Goal: Task Accomplishment & Management: Manage account settings

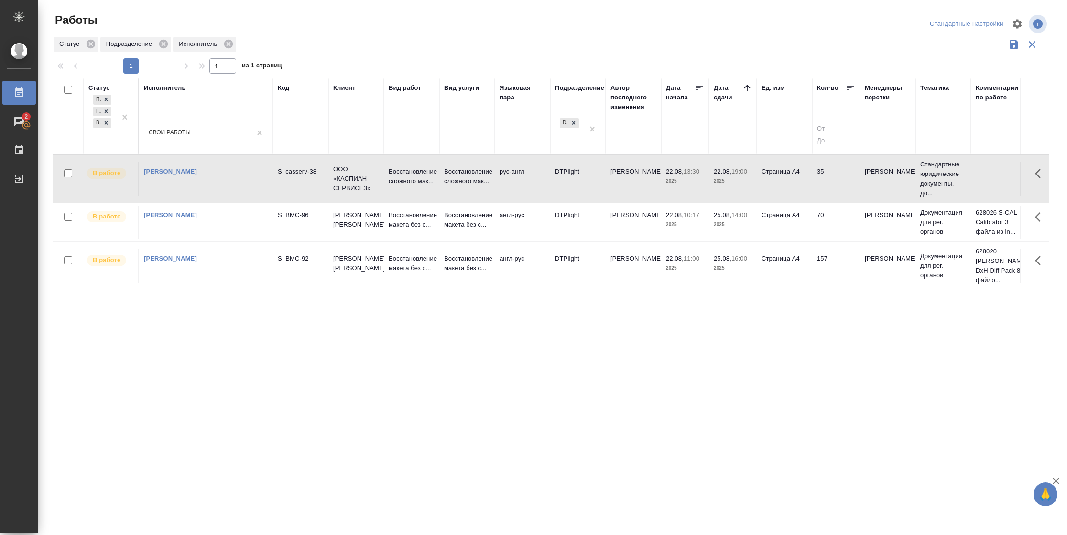
click at [794, 283] on tr "В работе Васильева Наталья Геннадьевна S_BMC-92 Beckman Coulter Восстановление …" at bounding box center [978, 265] width 1851 height 48
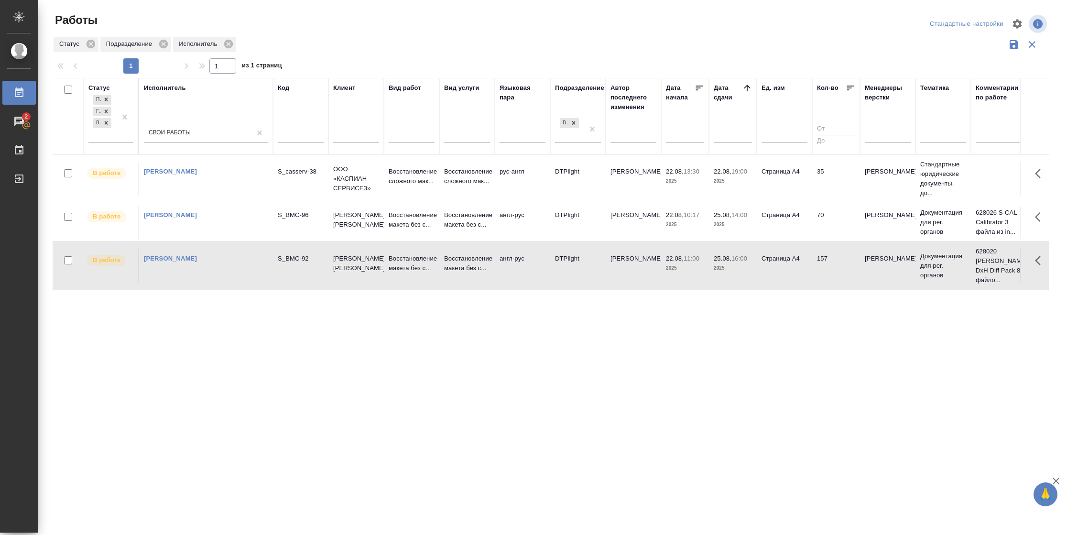
click at [794, 283] on tr "В работе Васильева Наталья Геннадьевна S_BMC-92 Beckman Coulter Восстановление …" at bounding box center [978, 265] width 1851 height 48
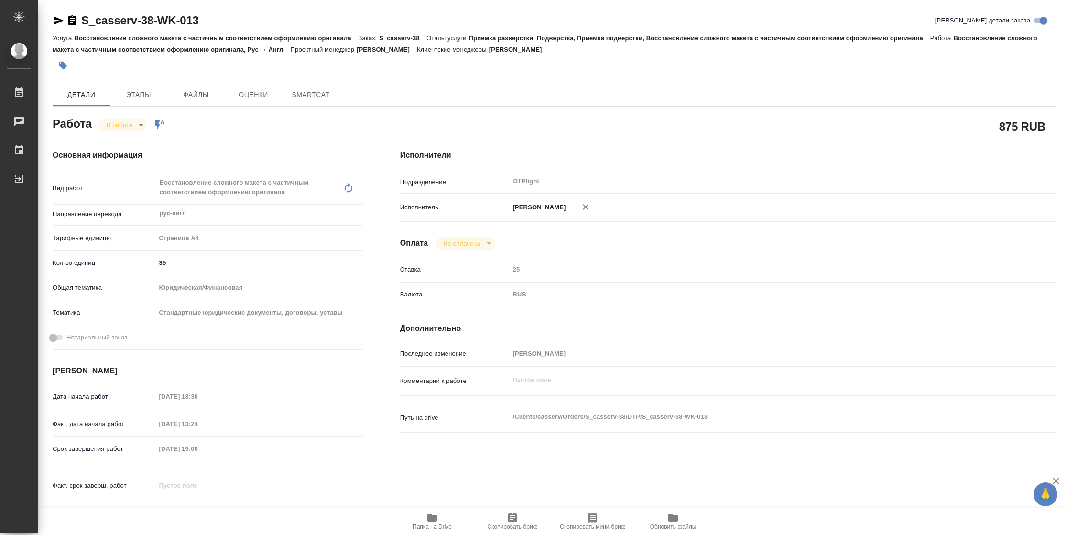
type textarea "x"
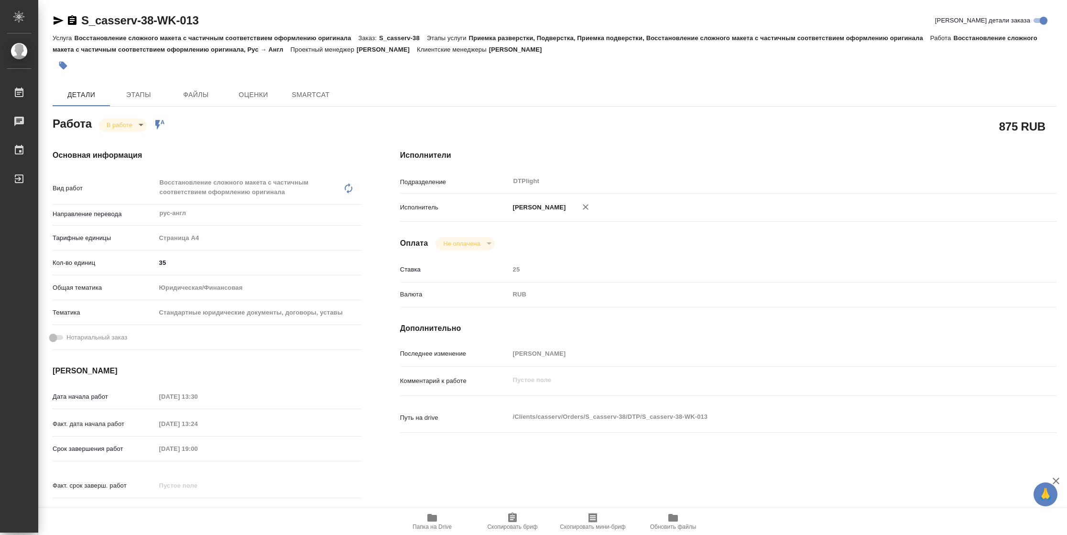
type textarea "x"
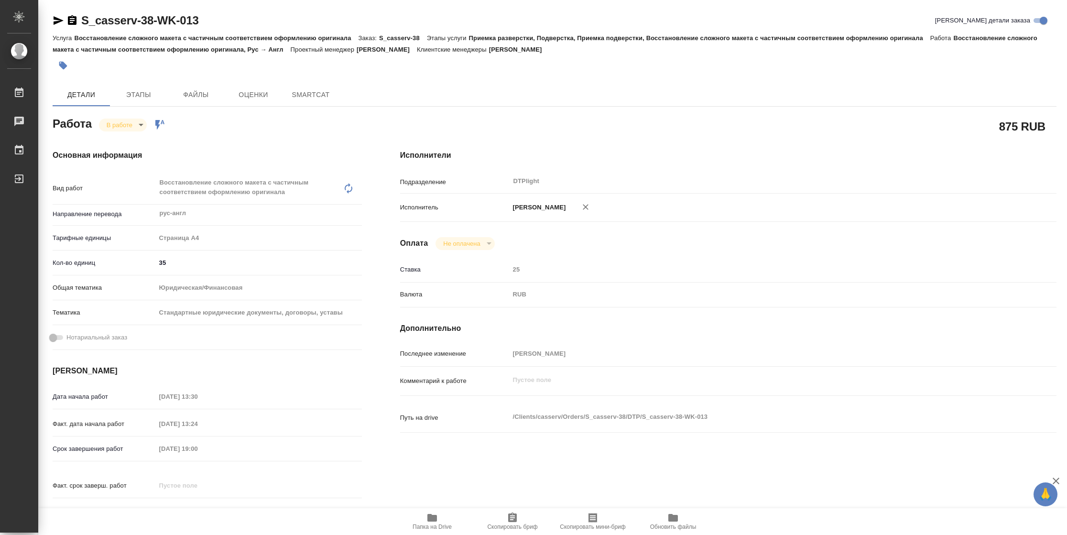
type textarea "x"
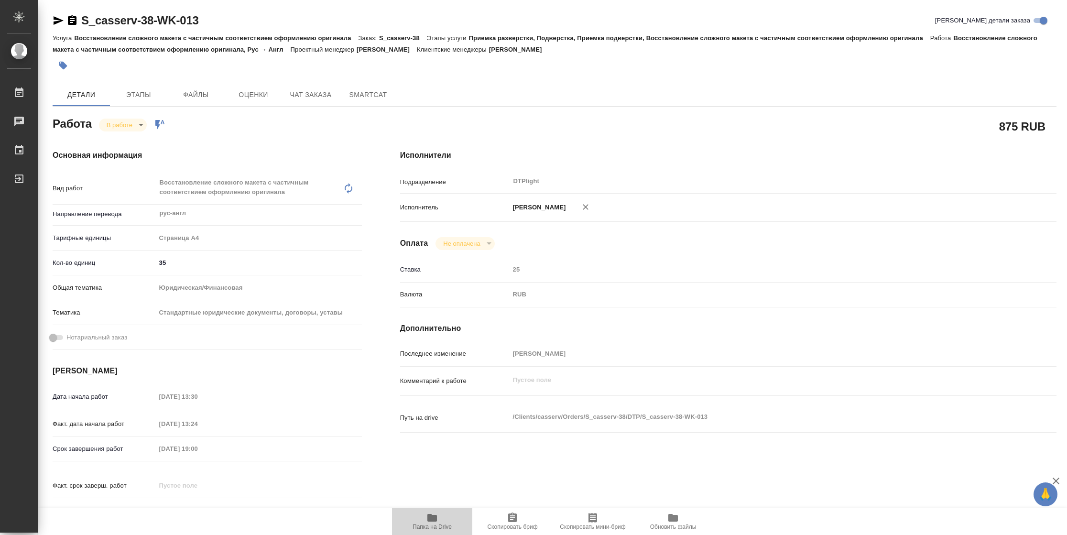
click at [409, 520] on span "Папка на Drive" at bounding box center [432, 521] width 69 height 18
type textarea "x"
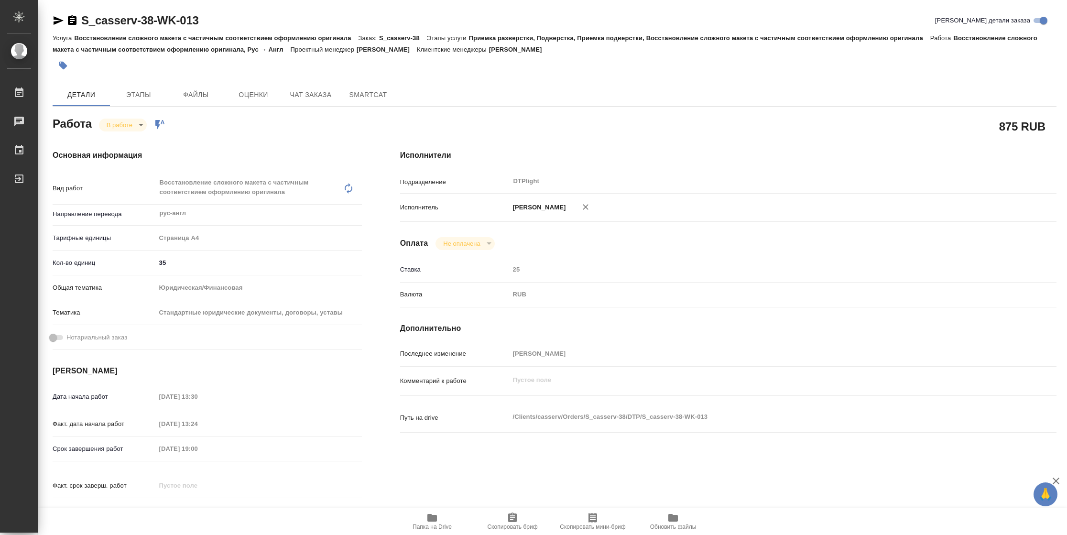
type textarea "x"
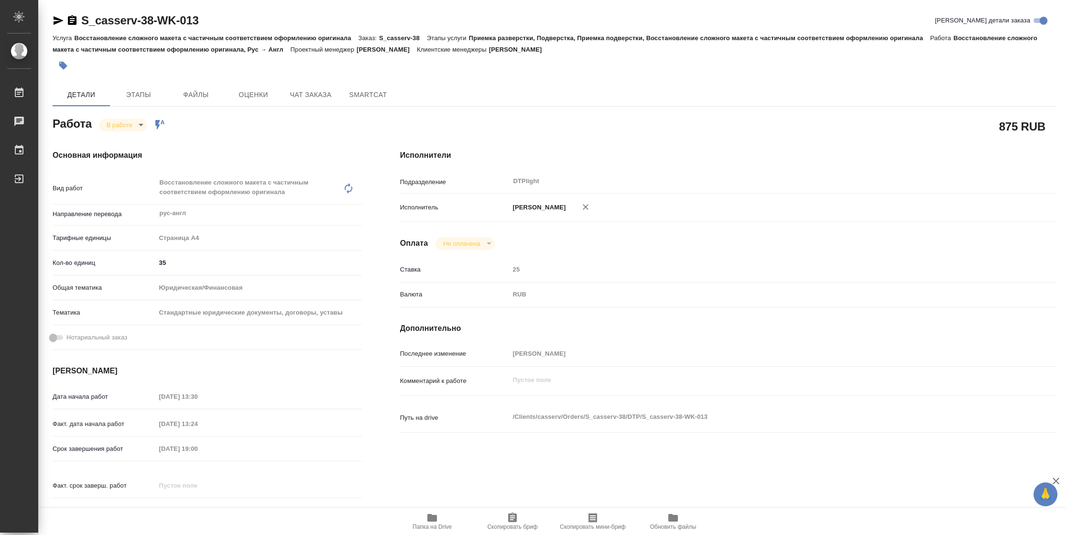
type textarea "x"
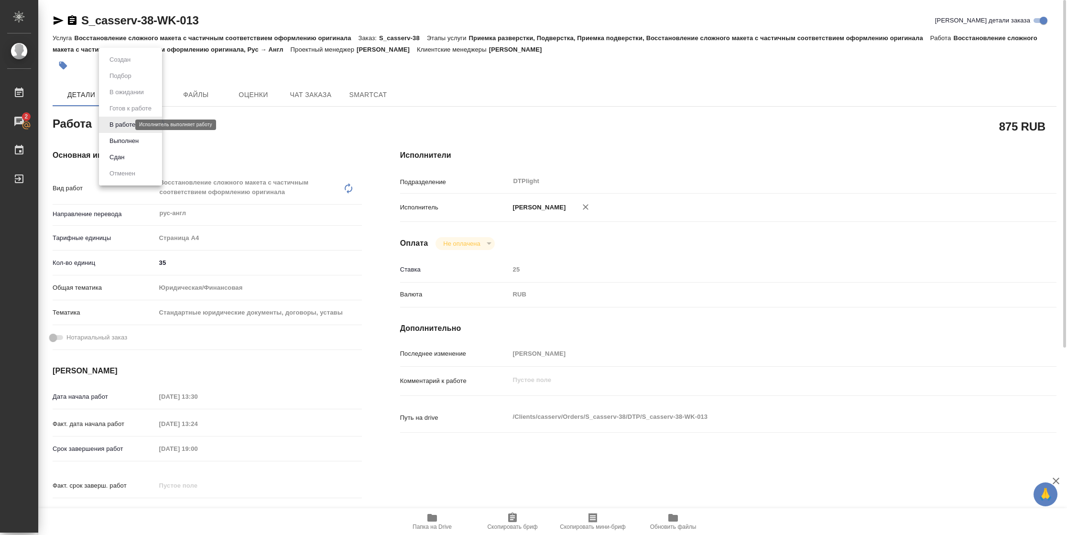
click at [114, 124] on body "🙏 .cls-1 fill:#fff; AWATERA Vasilyeva Natalia Работы 2 Чаты График Выйти S_cass…" at bounding box center [533, 267] width 1067 height 535
click at [117, 144] on button "Выполнен" at bounding box center [124, 141] width 35 height 11
type textarea "x"
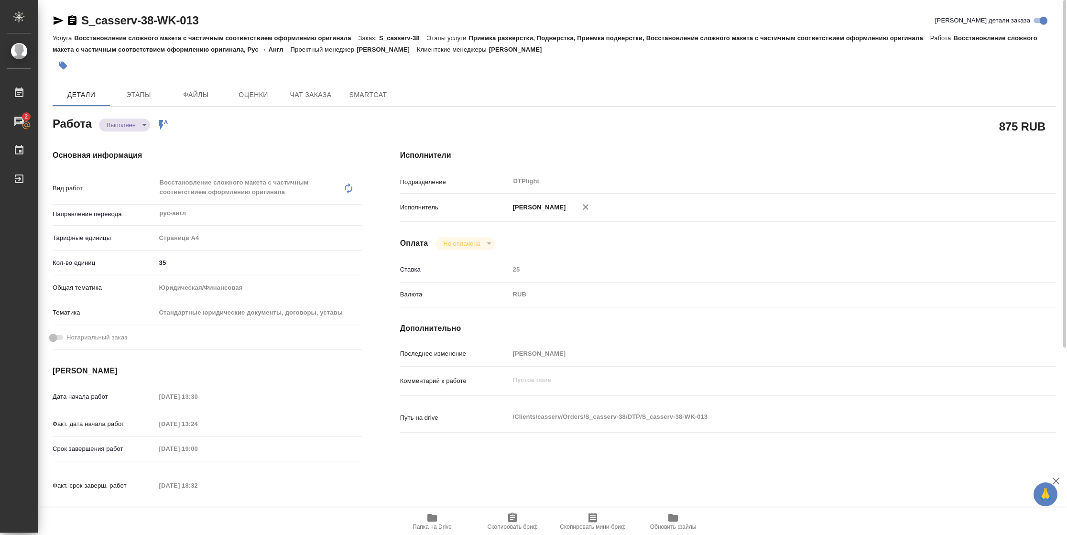
type textarea "x"
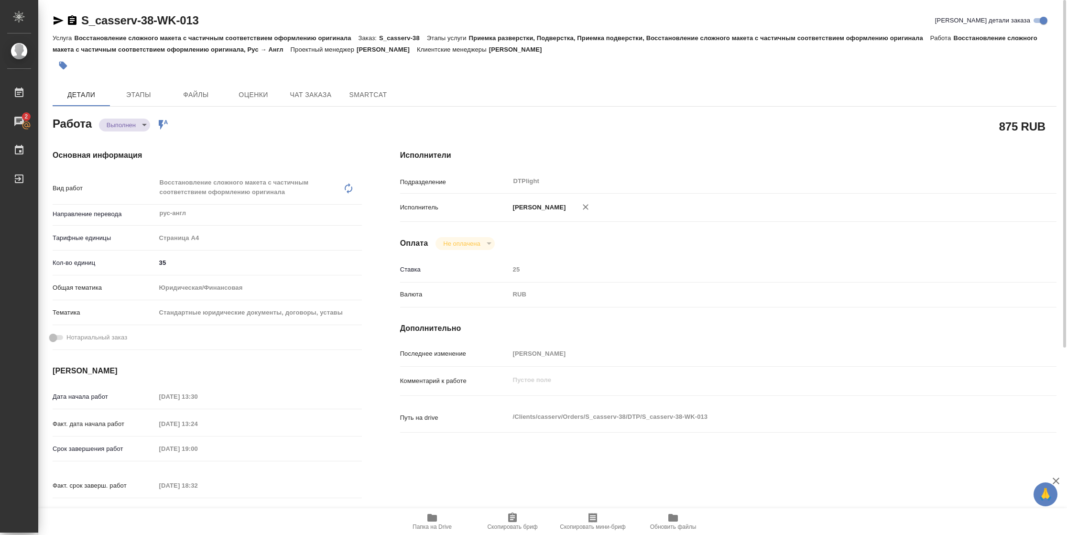
type textarea "x"
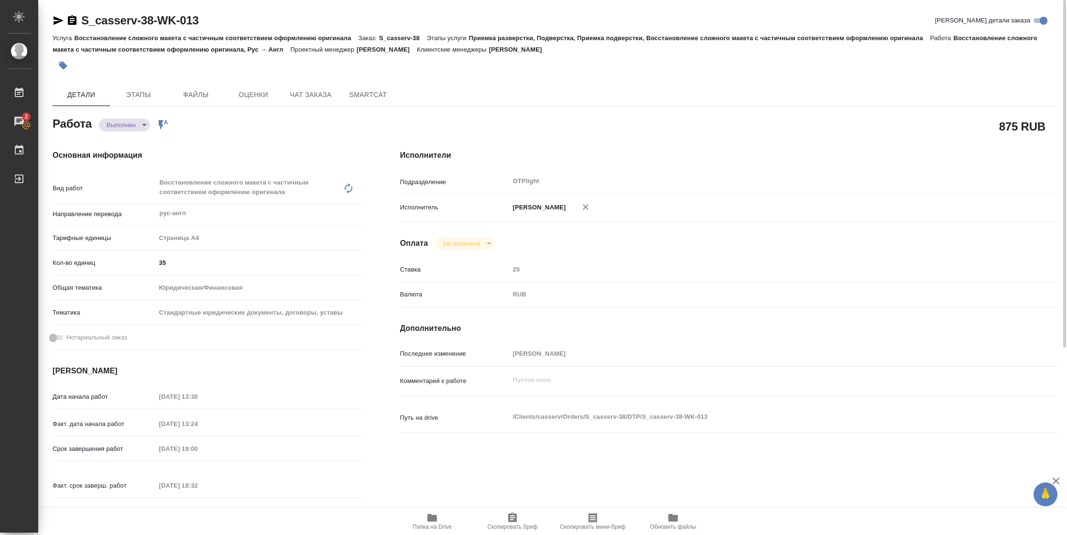
type textarea "x"
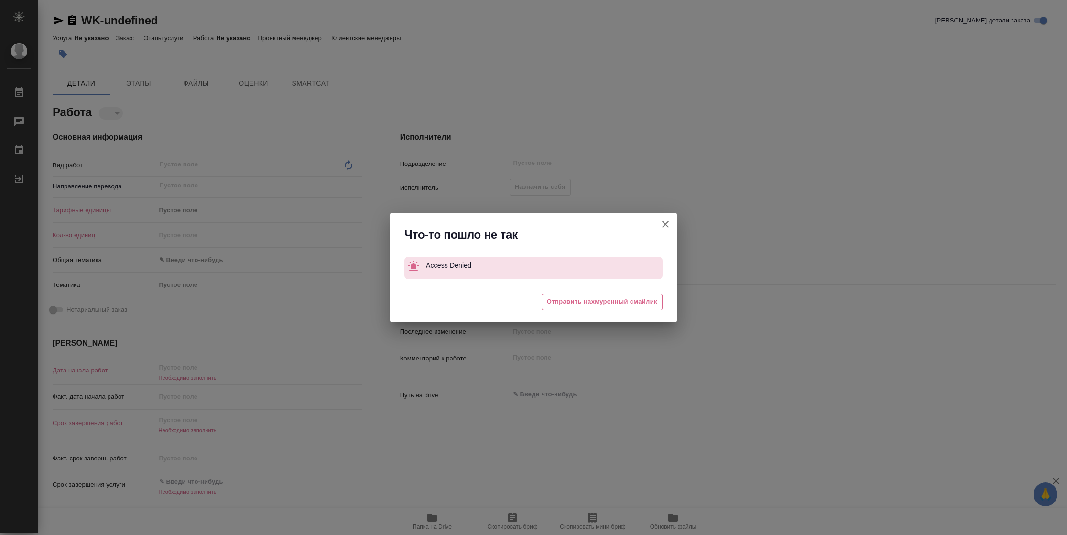
type textarea "x"
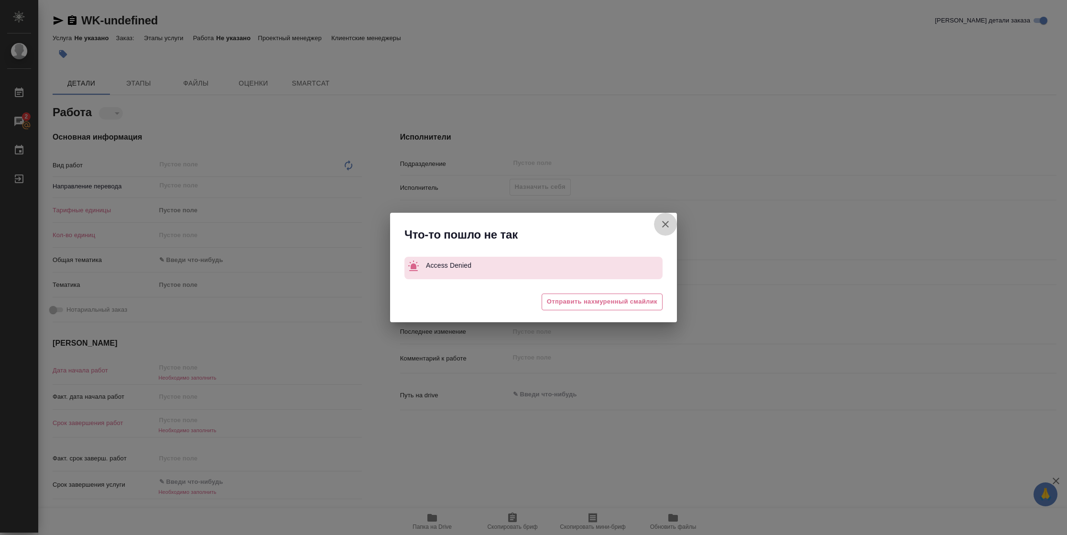
click at [661, 225] on icon "button" at bounding box center [664, 223] width 11 height 11
type textarea "x"
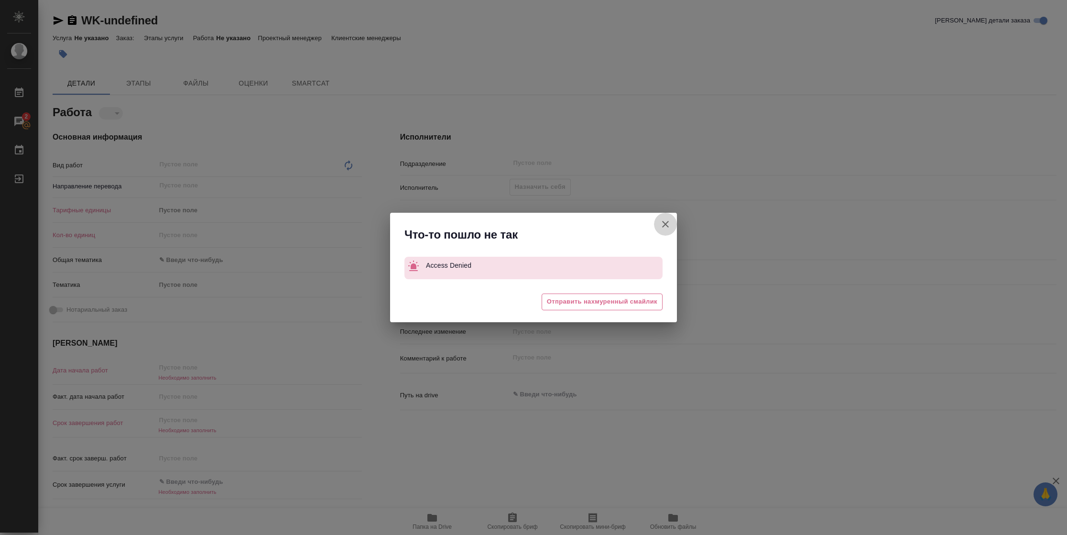
type textarea "x"
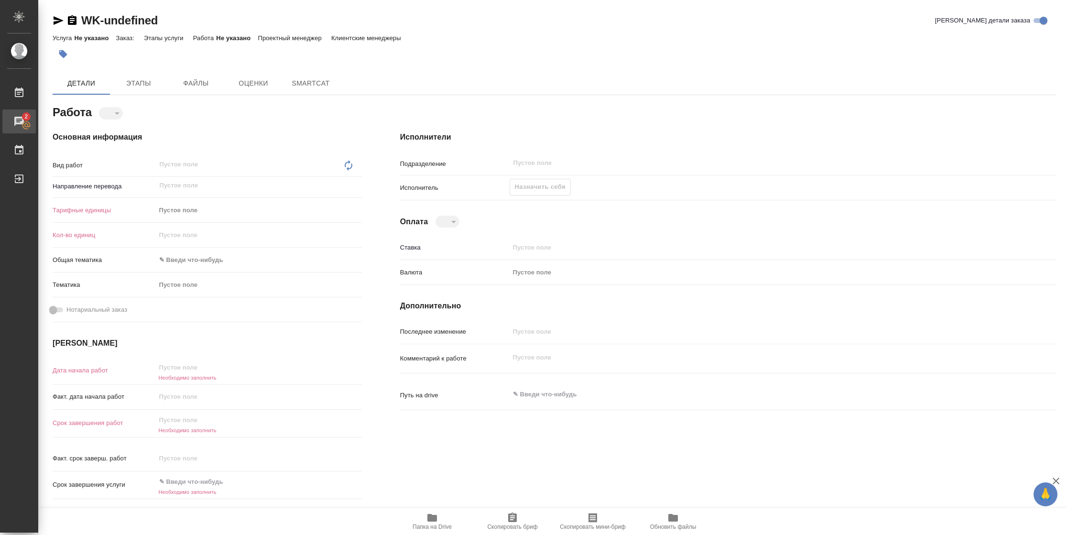
type textarea "x"
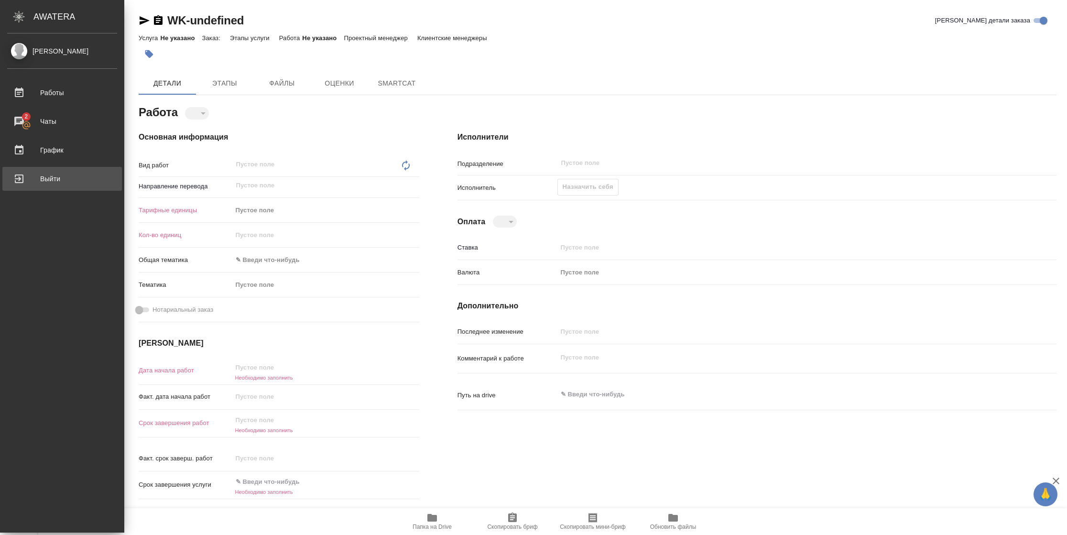
type textarea "x"
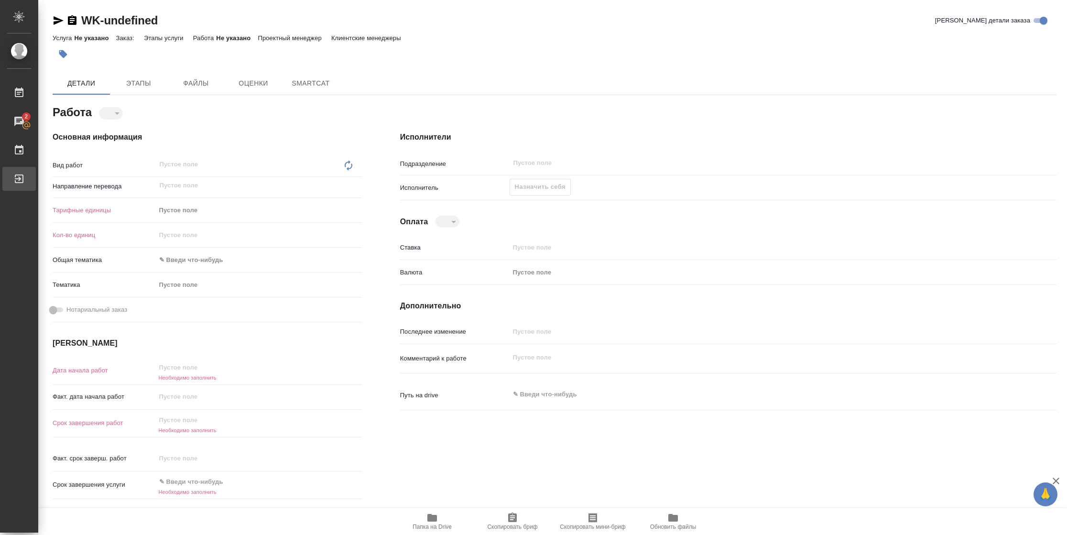
click at [19, 176] on div "Выйти" at bounding box center [7, 179] width 24 height 14
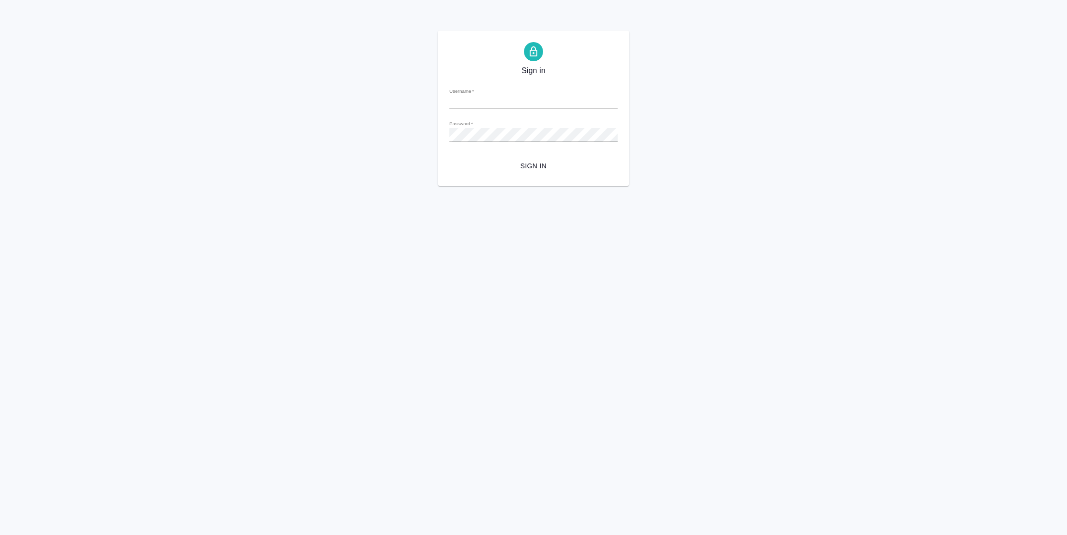
type input "[PERSON_NAME][EMAIL_ADDRESS][DOMAIN_NAME]"
click at [516, 161] on span "Sign in" at bounding box center [533, 166] width 153 height 12
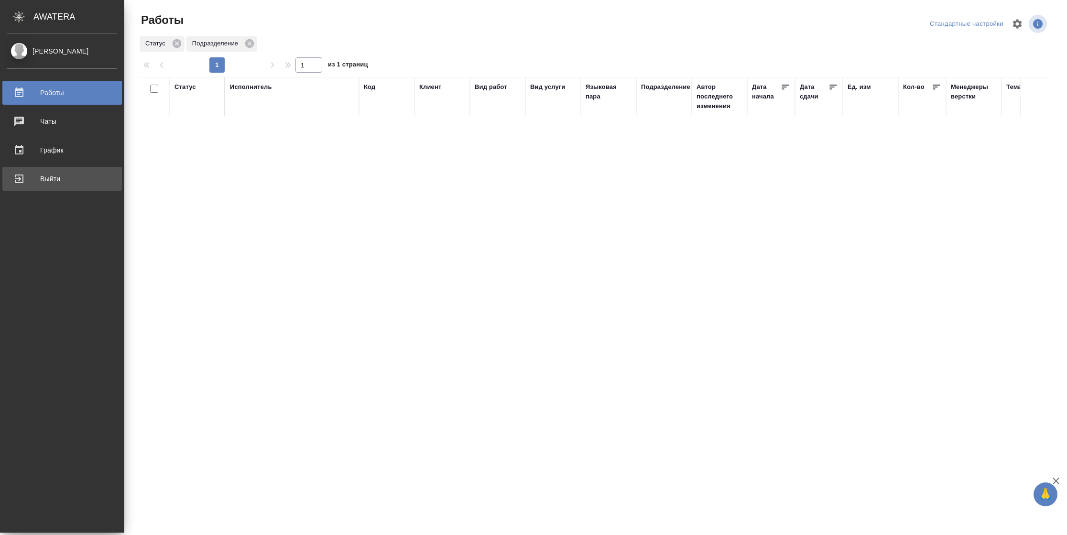
click at [12, 186] on link "Выйти" at bounding box center [61, 179] width 119 height 24
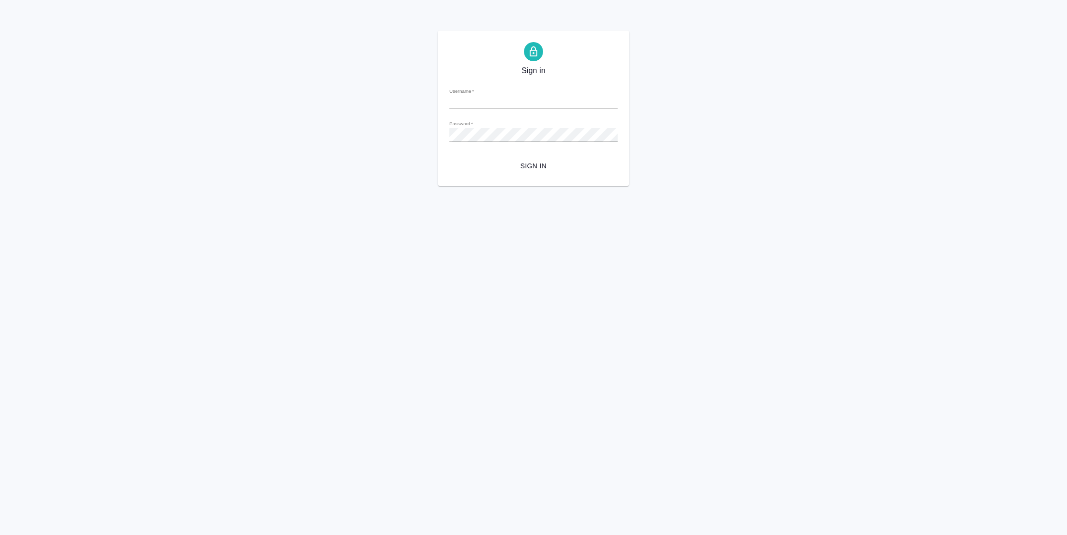
type input "n.vasilyeva@awatera.com"
click at [514, 175] on div "Sign in Username   * n.vasilyeva@awatera.com Password   * urlPath   * / Sign in" at bounding box center [533, 108] width 191 height 155
click at [517, 168] on span "Sign in" at bounding box center [533, 166] width 153 height 12
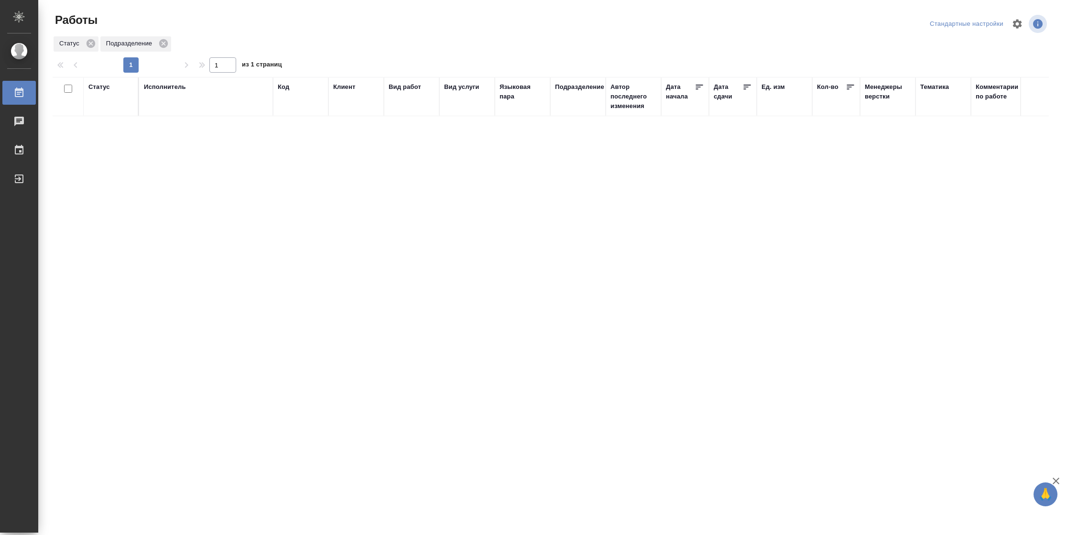
click at [105, 88] on div "Статус" at bounding box center [99, 87] width 22 height 10
click at [105, 125] on div "Подбор Готов к работе" at bounding box center [102, 115] width 28 height 37
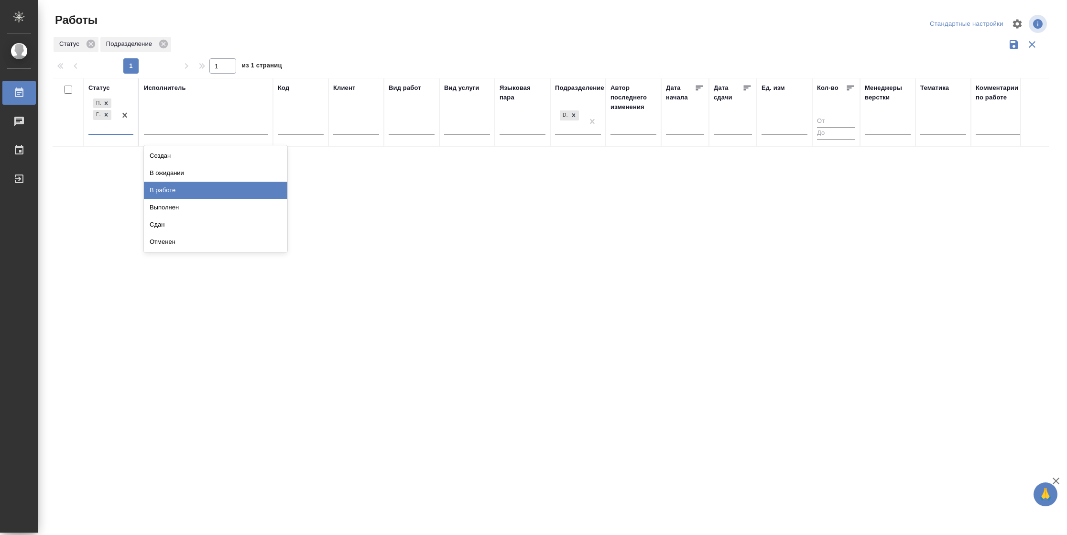
click at [153, 190] on div "В работе" at bounding box center [215, 190] width 143 height 17
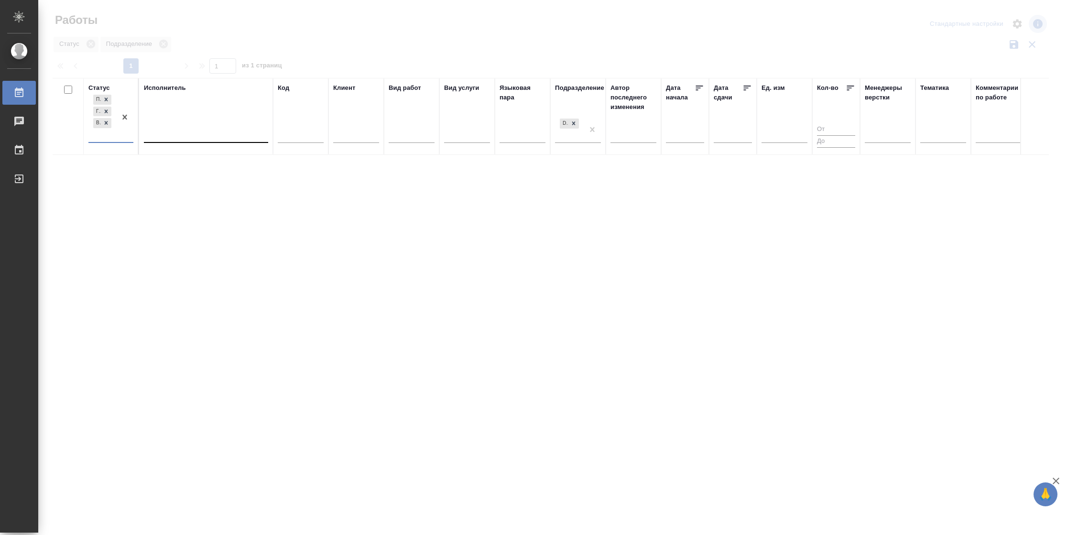
click at [180, 131] on div at bounding box center [206, 133] width 124 height 14
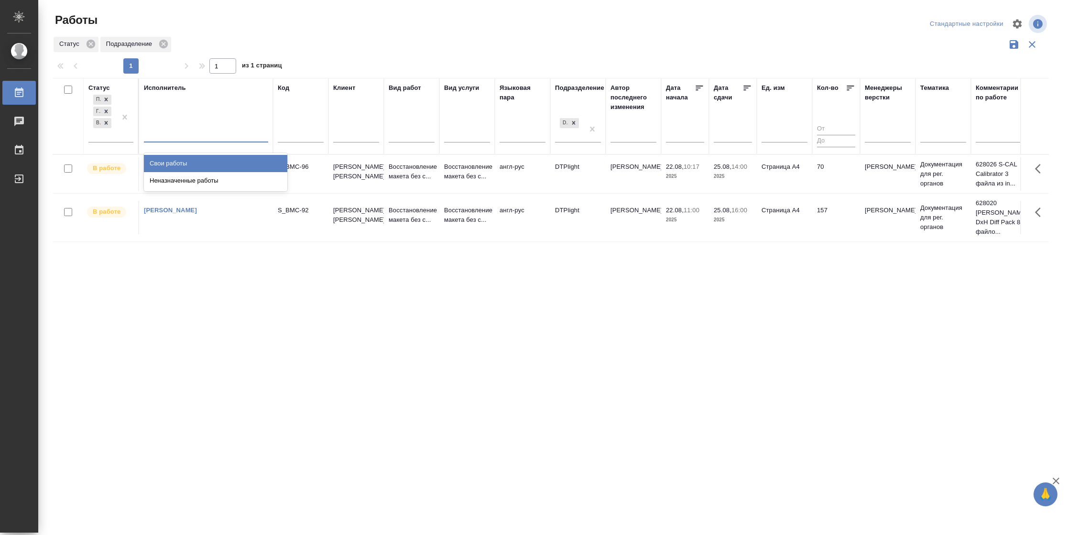
click at [171, 164] on div "Свои работы" at bounding box center [215, 163] width 143 height 17
click at [821, 191] on td "157" at bounding box center [836, 173] width 48 height 33
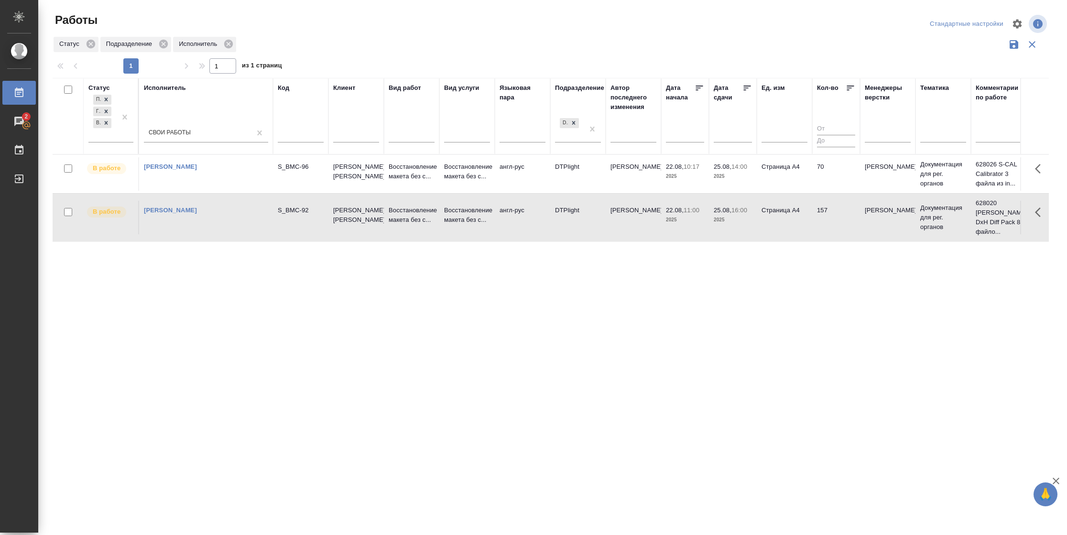
click at [821, 191] on td "157" at bounding box center [836, 173] width 48 height 33
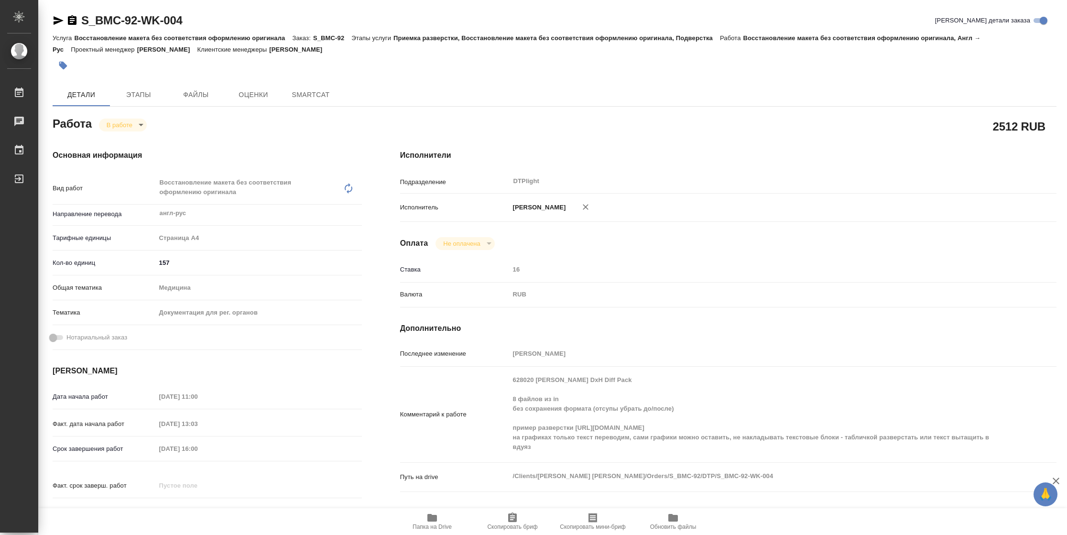
type textarea "x"
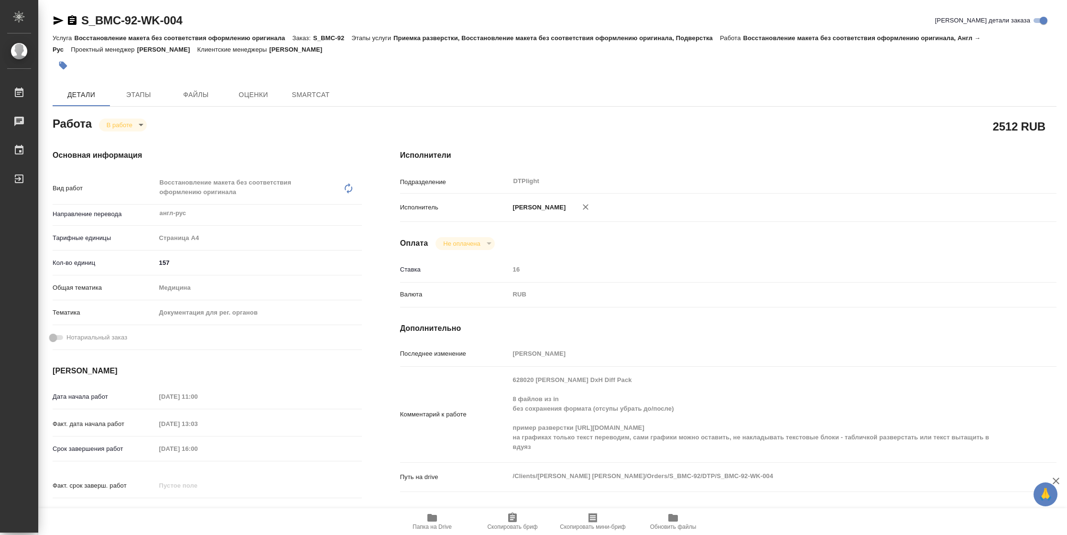
type textarea "x"
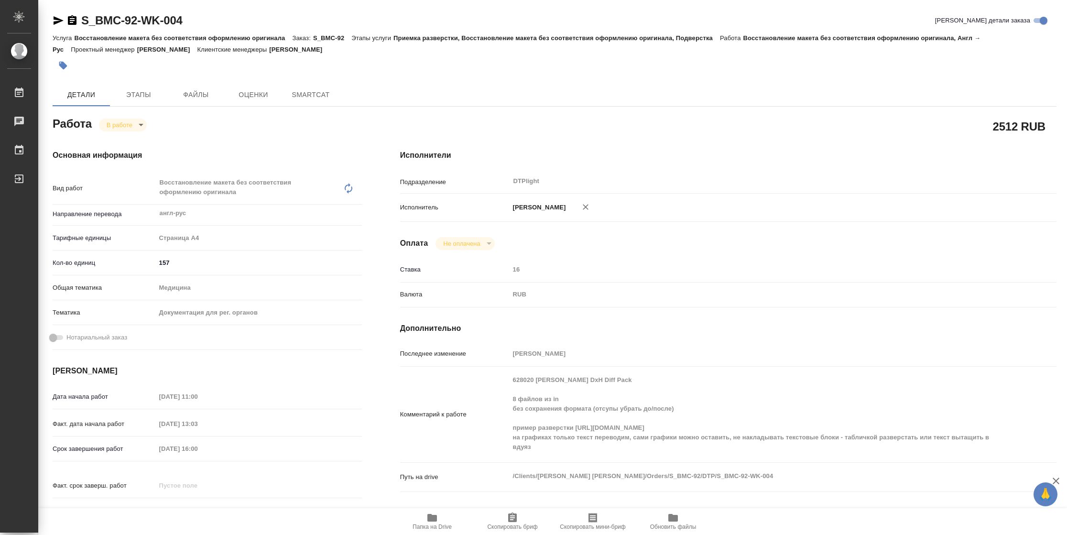
type textarea "x"
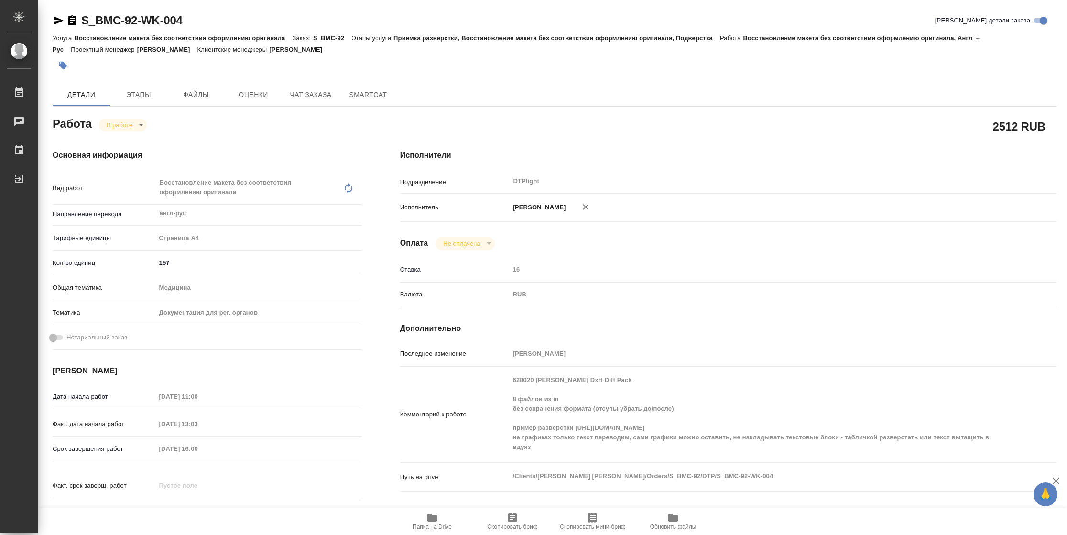
type textarea "x"
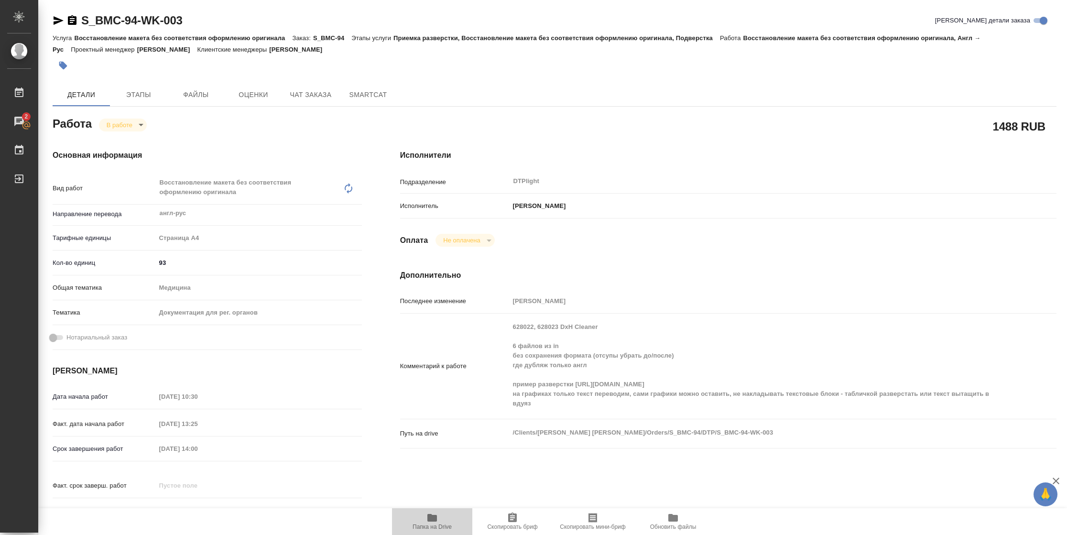
click at [432, 527] on span "Папка на Drive" at bounding box center [431, 526] width 39 height 7
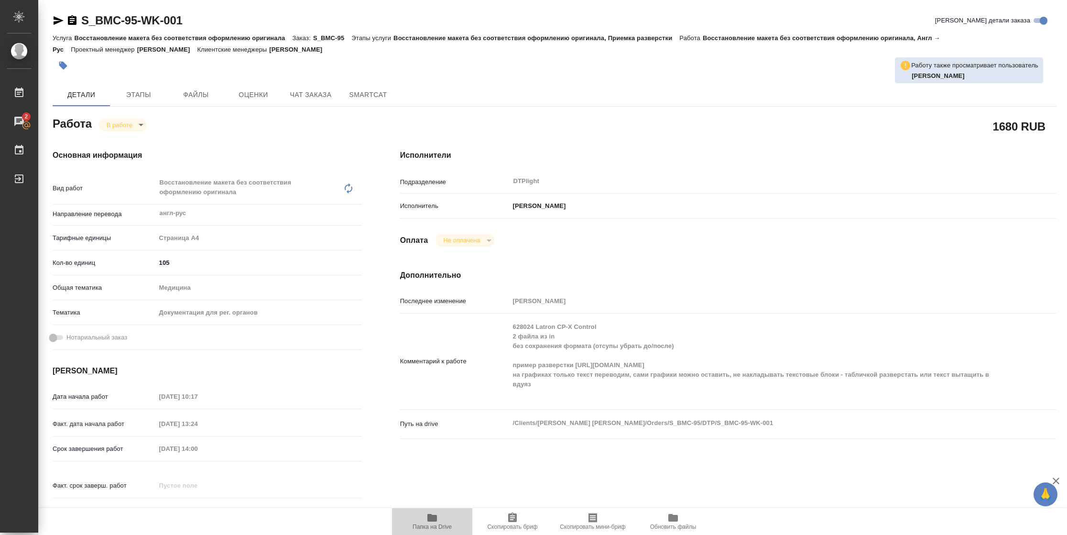
click at [428, 356] on span "Папка на Drive" at bounding box center [431, 526] width 39 height 7
click at [445, 356] on span "Папка на Drive" at bounding box center [431, 526] width 39 height 7
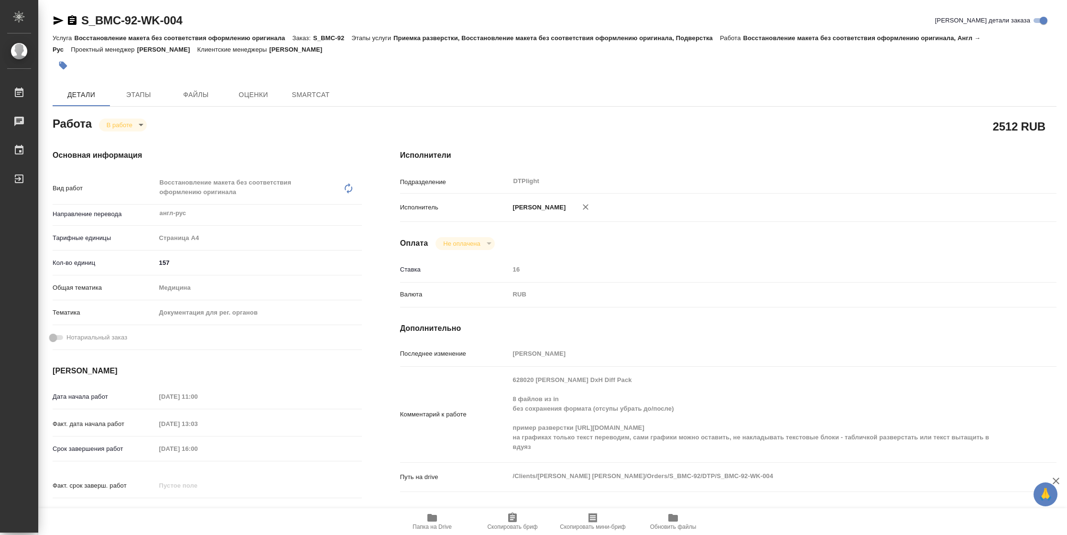
type textarea "x"
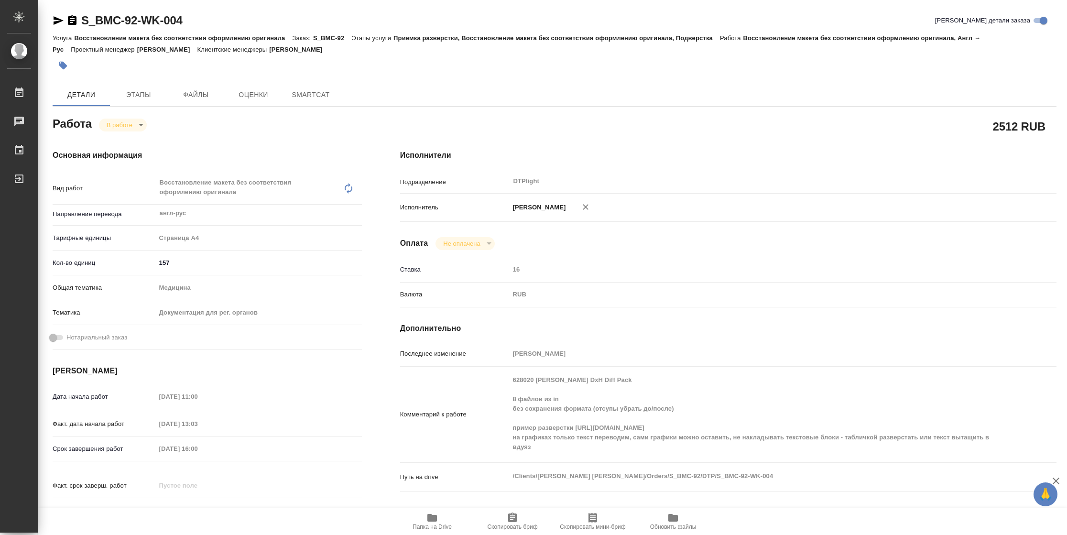
type textarea "x"
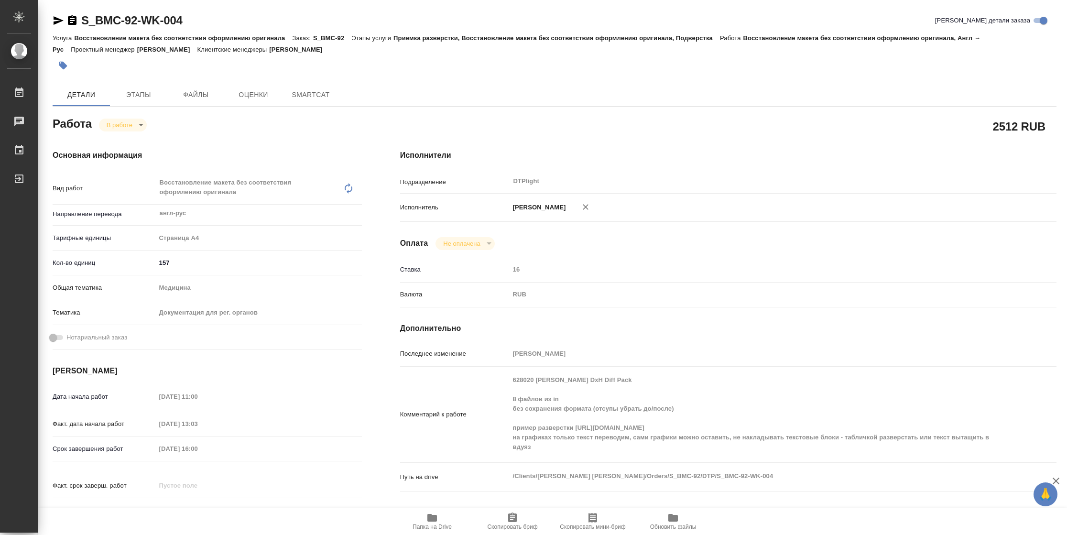
type textarea "x"
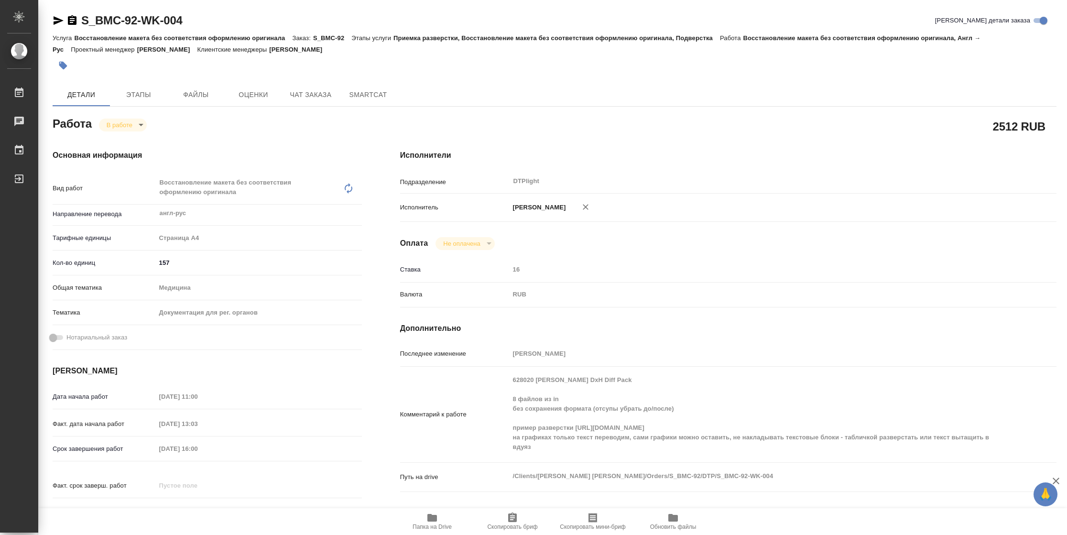
type textarea "x"
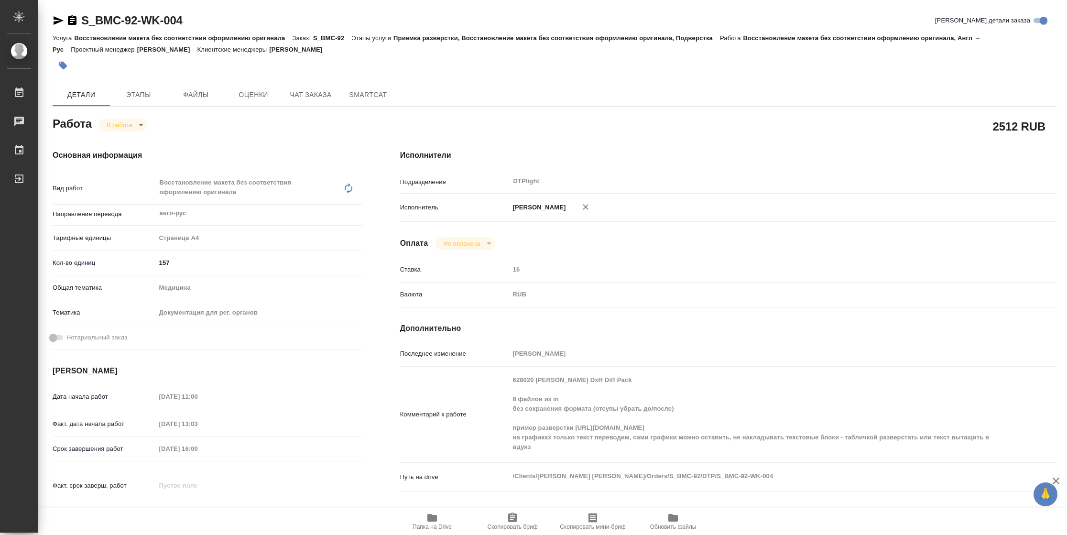
type textarea "x"
